Goal: Information Seeking & Learning: Learn about a topic

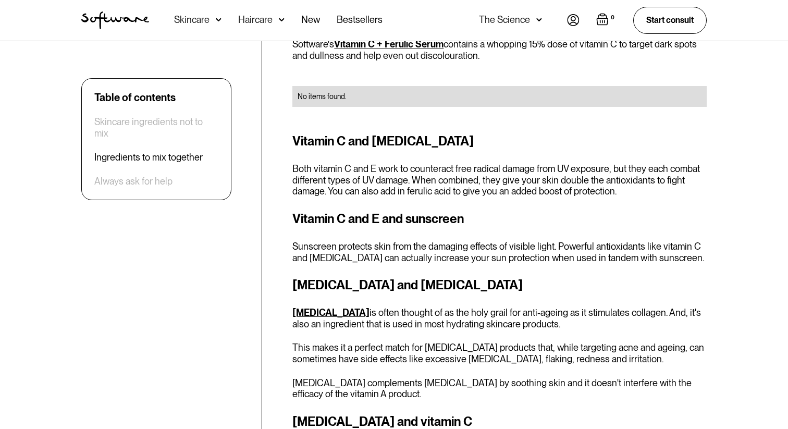
scroll to position [1692, 0]
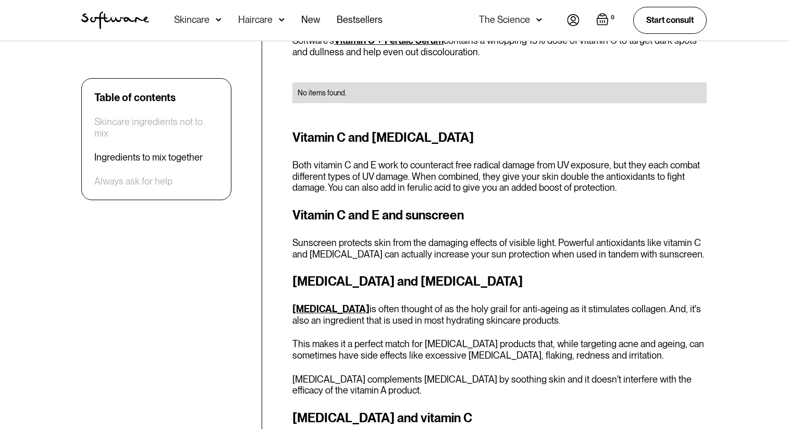
click at [260, 429] on div "Table of contents Skincare ingredients not to mix Ingredients to mix together A…" at bounding box center [394, 198] width 651 height 3029
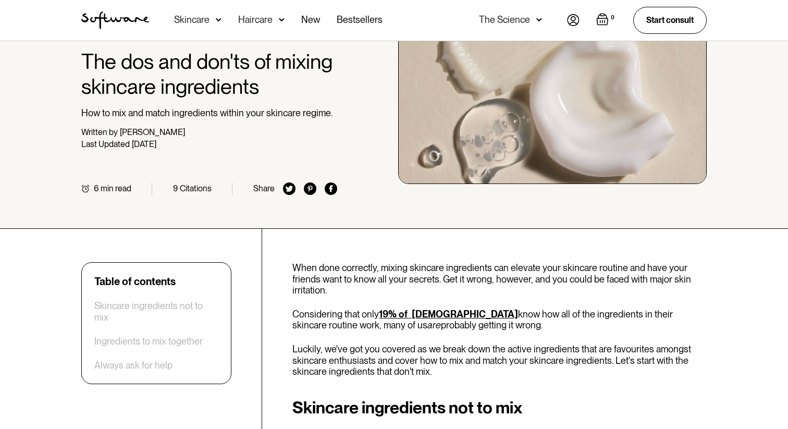
scroll to position [0, 0]
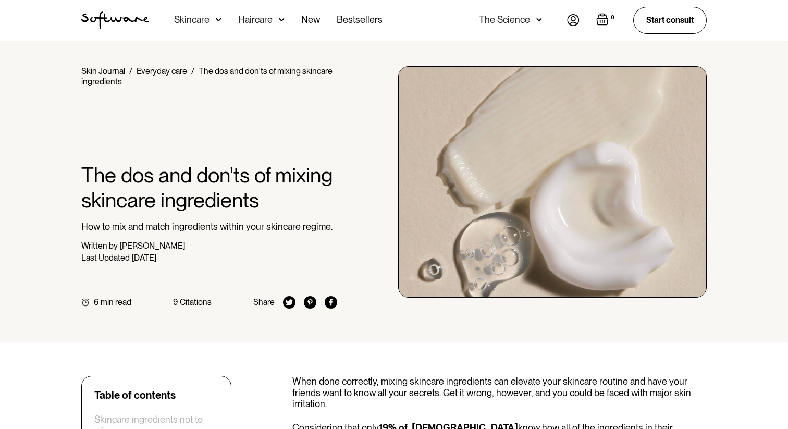
click at [216, 20] on img at bounding box center [219, 20] width 6 height 10
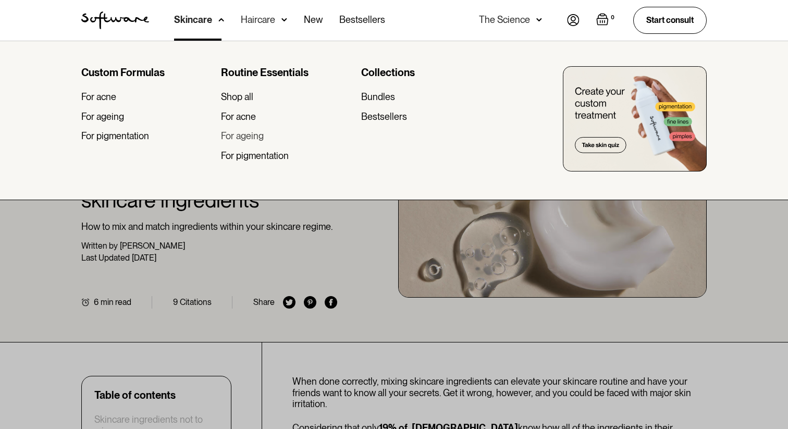
click at [244, 136] on div "For ageing" at bounding box center [242, 135] width 43 height 11
click at [359, 307] on div at bounding box center [394, 255] width 788 height 429
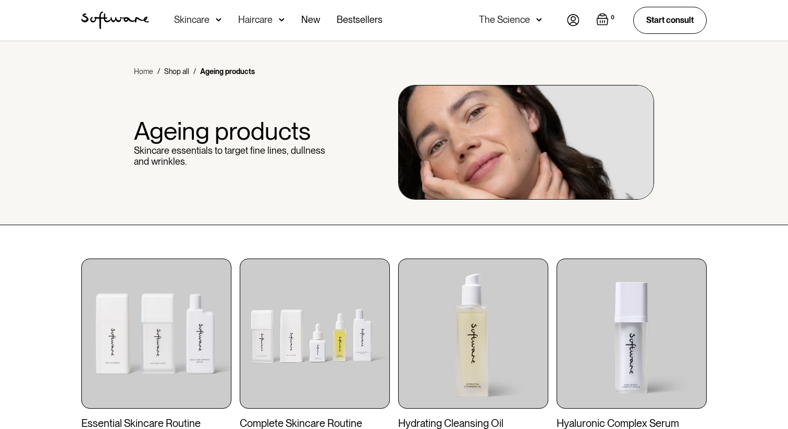
click at [141, 70] on link "Home" at bounding box center [143, 71] width 19 height 10
